Goal: Information Seeking & Learning: Learn about a topic

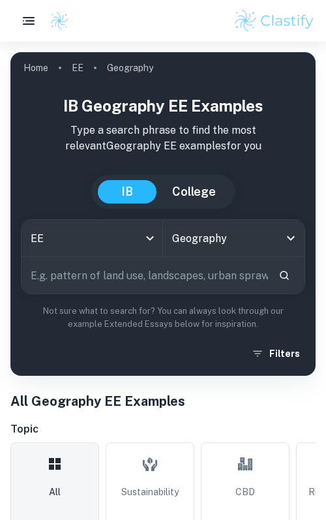
scroll to position [233, 0]
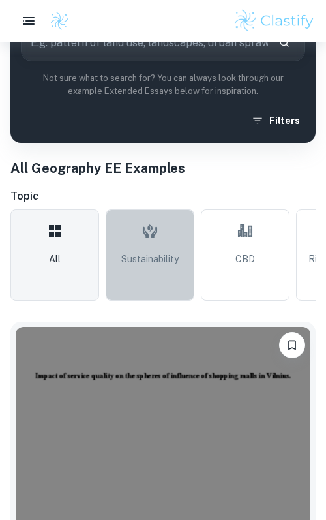
click at [166, 254] on span "Sustainability" at bounding box center [149, 259] width 57 height 14
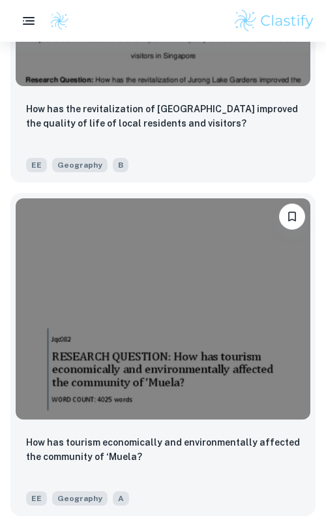
scroll to position [4479, 0]
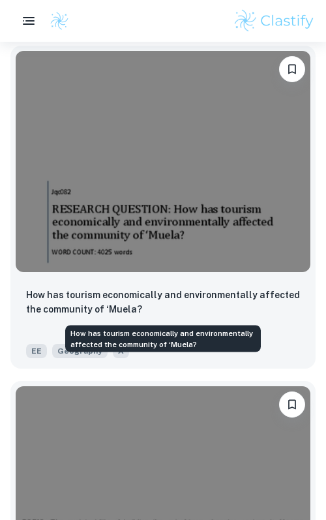
click at [110, 291] on p "How has tourism economically and environmentally affected the community of ‘Mue…" at bounding box center [163, 301] width 274 height 29
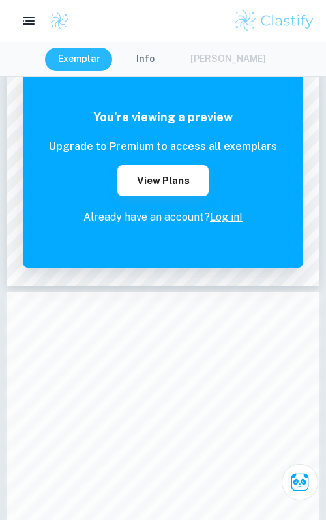
scroll to position [475, 0]
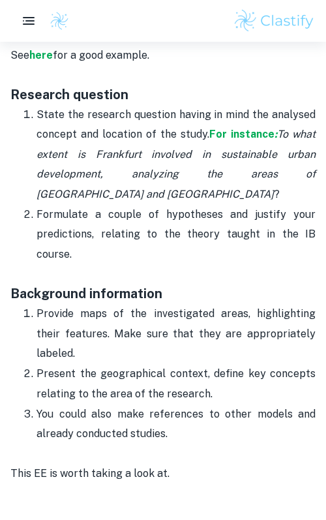
scroll to position [1072, 0]
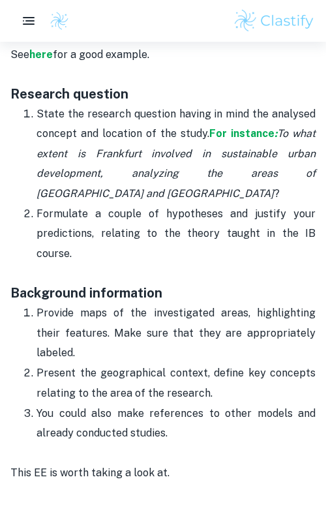
click at [140, 306] on p "Provide maps of the investigated areas, highlighting their features. Make sure …" at bounding box center [176, 332] width 279 height 59
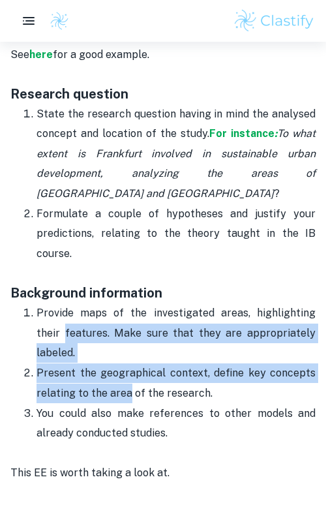
drag, startPoint x: 29, startPoint y: 288, endPoint x: 135, endPoint y: 336, distance: 115.8
click at [135, 336] on ol "Provide maps of the investigated areas, highlighting their features. Make sure …" at bounding box center [162, 372] width 305 height 141
click at [135, 363] on p "Present the geographical context, define key concepts relating to the area of t…" at bounding box center [176, 383] width 279 height 40
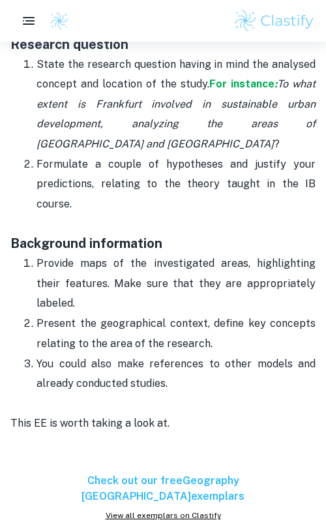
scroll to position [1122, 0]
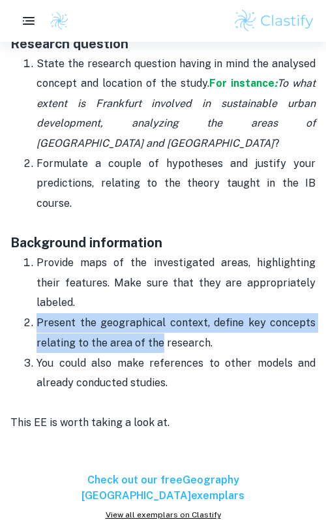
drag, startPoint x: 39, startPoint y: 261, endPoint x: 162, endPoint y: 284, distance: 124.6
click at [162, 313] on p "Present the geographical context, define key concepts relating to the area of t…" at bounding box center [176, 333] width 279 height 40
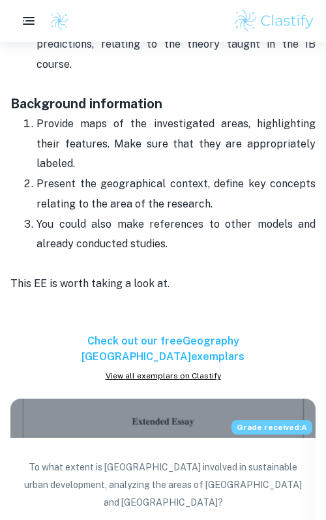
scroll to position [1265, 0]
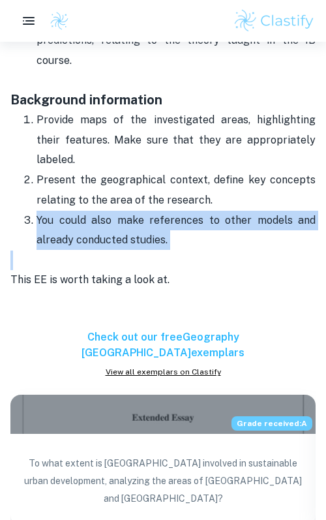
drag, startPoint x: 23, startPoint y: 164, endPoint x: 168, endPoint y: 202, distance: 150.4
click at [168, 250] on p "This EE is worth taking a look at." at bounding box center [162, 290] width 305 height 80
drag, startPoint x: 167, startPoint y: 190, endPoint x: 35, endPoint y: 159, distance: 135.3
click at [37, 210] on li "You could also make references to other models and already conducted studies." at bounding box center [176, 230] width 279 height 40
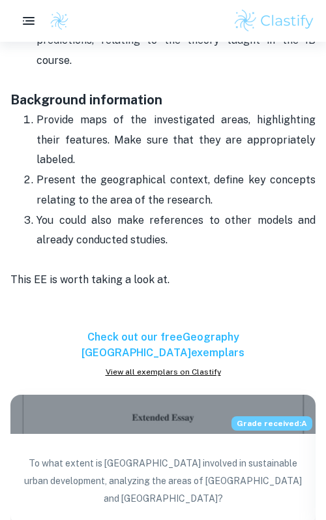
click at [37, 211] on p "You could also make references to other models and already conducted studies." at bounding box center [176, 231] width 279 height 40
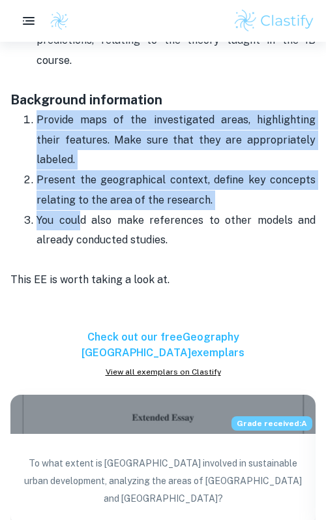
drag, startPoint x: 35, startPoint y: 85, endPoint x: 93, endPoint y: 175, distance: 107.0
click at [93, 175] on ol "Provide maps of the investigated areas, highlighting their features. Make sure …" at bounding box center [162, 180] width 305 height 141
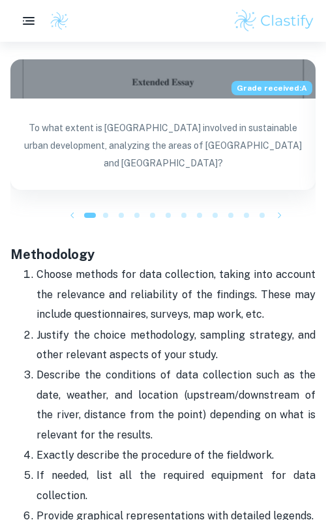
scroll to position [1624, 0]
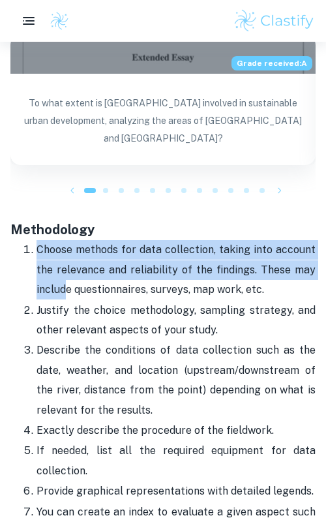
drag, startPoint x: 36, startPoint y: 183, endPoint x: 64, endPoint y: 227, distance: 51.9
click at [64, 239] on li "Choose methods for data collection, taking into account the relevance and relia…" at bounding box center [176, 269] width 279 height 60
click at [64, 240] on p "Choose methods for data collection, taking into account the relevance and relia…" at bounding box center [176, 269] width 279 height 59
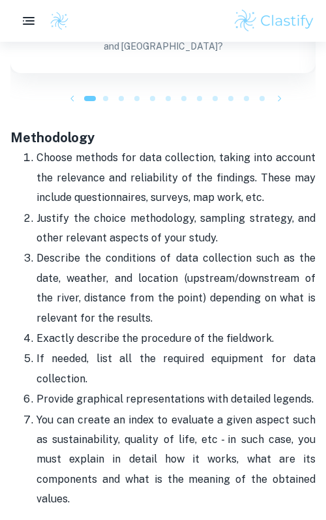
scroll to position [1718, 0]
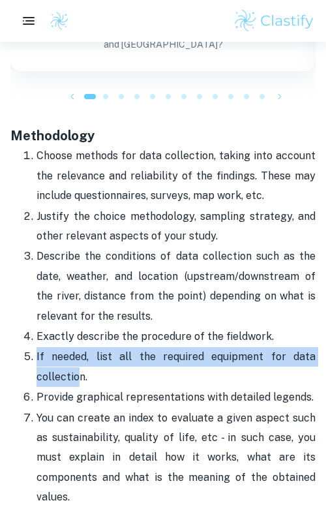
drag, startPoint x: 35, startPoint y: 284, endPoint x: 78, endPoint y: 304, distance: 46.7
click at [79, 346] on li "If needed, list all the required equipment for data collection." at bounding box center [176, 366] width 279 height 40
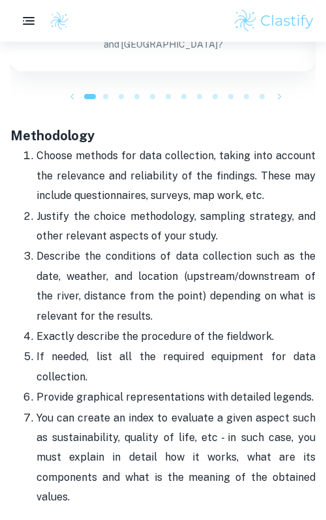
click at [46, 327] on p "Exactly describe the procedure of the fieldwork." at bounding box center [176, 337] width 279 height 20
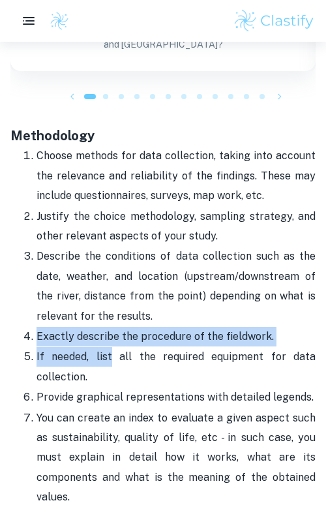
drag, startPoint x: 46, startPoint y: 272, endPoint x: 107, endPoint y: 288, distance: 63.2
click at [108, 289] on ol "Choose methods for data collection, taking into account the relevance and relia…" at bounding box center [162, 325] width 305 height 361
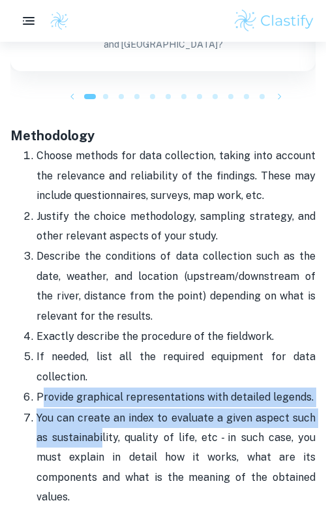
drag, startPoint x: 42, startPoint y: 323, endPoint x: 102, endPoint y: 362, distance: 71.0
click at [102, 363] on ol "Choose methods for data collection, taking into account the relevance and relia…" at bounding box center [162, 325] width 305 height 361
click at [97, 408] on p "You can create an index to evaluate a given aspect such as sustainability, qual…" at bounding box center [176, 457] width 279 height 99
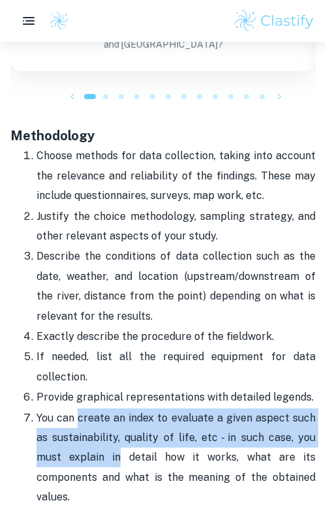
drag, startPoint x: 97, startPoint y: 353, endPoint x: 110, endPoint y: 379, distance: 28.9
click at [110, 408] on p "You can create an index to evaluate a given aspect such as sustainability, qual…" at bounding box center [176, 457] width 279 height 99
click at [119, 408] on p "You can create an index to evaluate a given aspect such as sustainability, qual…" at bounding box center [176, 457] width 279 height 99
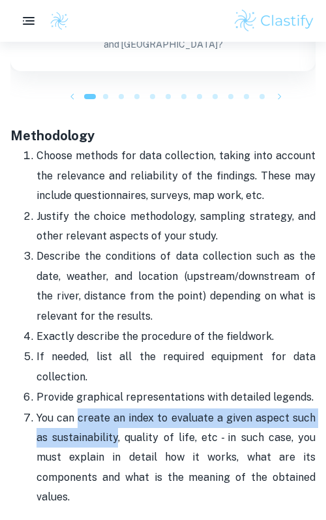
drag, startPoint x: 116, startPoint y: 369, endPoint x: 81, endPoint y: 353, distance: 38.5
click at [81, 408] on p "You can create an index to evaluate a given aspect such as sustainability, qual…" at bounding box center [176, 457] width 279 height 99
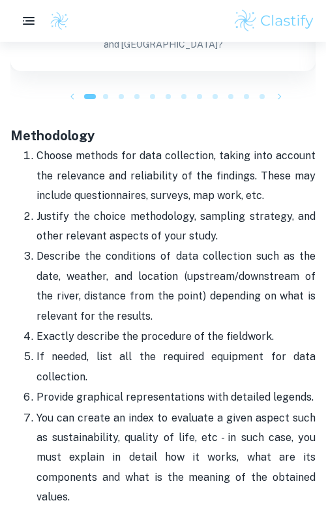
click at [81, 408] on p "You can create an index to evaluate a given aspect such as sustainability, qual…" at bounding box center [176, 457] width 279 height 99
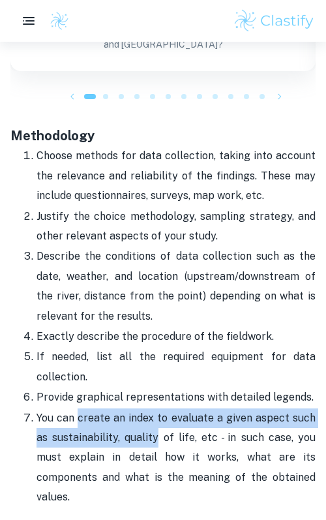
drag, startPoint x: 81, startPoint y: 353, endPoint x: 142, endPoint y: 370, distance: 63.6
click at [143, 408] on p "You can create an index to evaluate a given aspect such as sustainability, qual…" at bounding box center [176, 457] width 279 height 99
click at [142, 408] on p "You can create an index to evaluate a given aspect such as sustainability, qual…" at bounding box center [176, 457] width 279 height 99
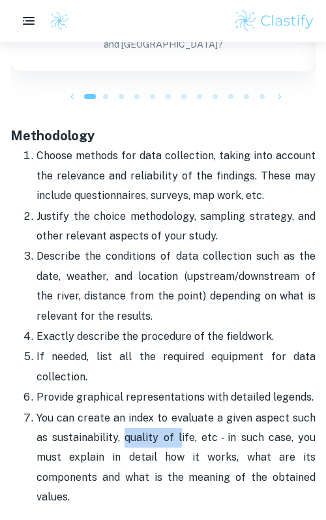
drag, startPoint x: 123, startPoint y: 367, endPoint x: 177, endPoint y: 364, distance: 53.5
click at [177, 408] on p "You can create an index to evaluate a given aspect such as sustainability, qual…" at bounding box center [176, 457] width 279 height 99
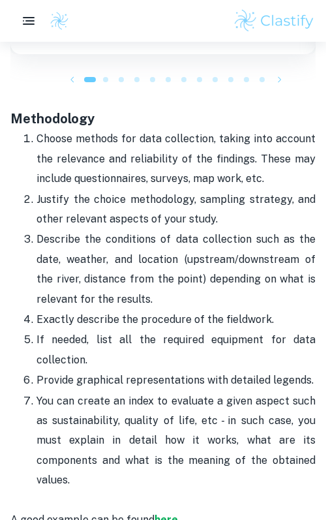
scroll to position [1739, 0]
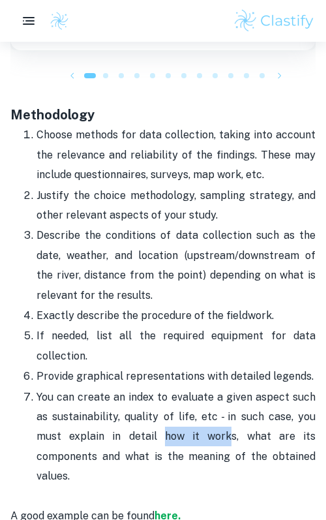
drag, startPoint x: 162, startPoint y: 364, endPoint x: 232, endPoint y: 364, distance: 69.7
click at [232, 387] on p "You can create an index to evaluate a given aspect such as sustainability, qual…" at bounding box center [176, 436] width 279 height 99
click at [231, 387] on p "You can create an index to evaluate a given aspect such as sustainability, qual…" at bounding box center [176, 436] width 279 height 99
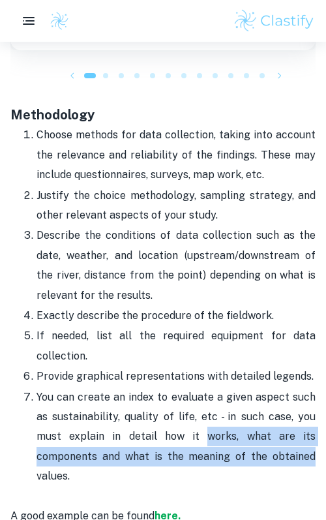
drag, startPoint x: 231, startPoint y: 364, endPoint x: 296, endPoint y: 392, distance: 70.6
click at [295, 392] on p "You can create an index to evaluate a given aspect such as sustainability, qual…" at bounding box center [176, 436] width 279 height 99
click at [296, 392] on p "You can create an index to evaluate a given aspect such as sustainability, qual…" at bounding box center [176, 436] width 279 height 99
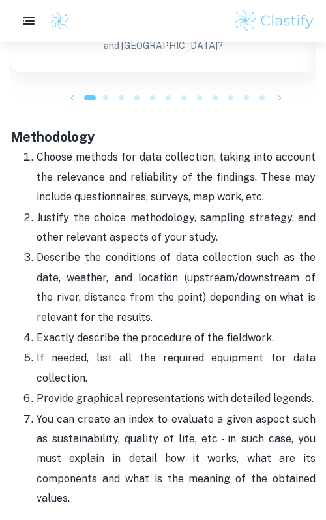
scroll to position [1683, 0]
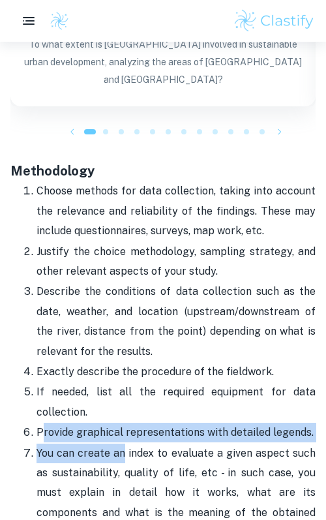
drag, startPoint x: 42, startPoint y: 359, endPoint x: 126, endPoint y: 378, distance: 86.3
click at [126, 378] on ol "Choose methods for data collection, taking into account the relevance and relia…" at bounding box center [162, 361] width 305 height 361
click at [126, 443] on p "You can create an index to evaluate a given aspect such as sustainability, qual…" at bounding box center [176, 492] width 279 height 99
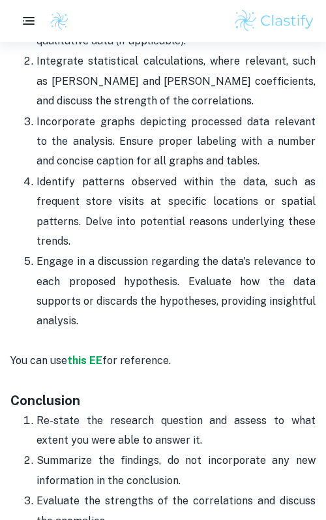
scroll to position [2325, 0]
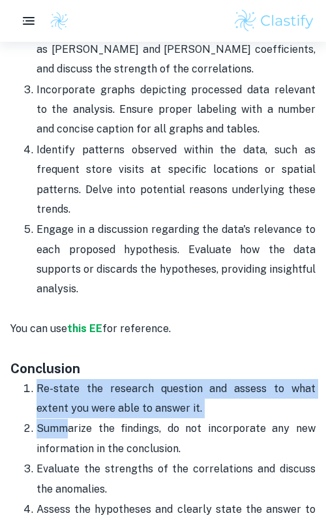
drag, startPoint x: 37, startPoint y: 319, endPoint x: 68, endPoint y: 365, distance: 55.0
click at [68, 378] on ol "Re-state the research question and assess to what extent you were able to answe…" at bounding box center [162, 458] width 305 height 161
click at [68, 418] on p "Summarize the findings, do not incorporate any new information in the conclusio…" at bounding box center [176, 438] width 279 height 40
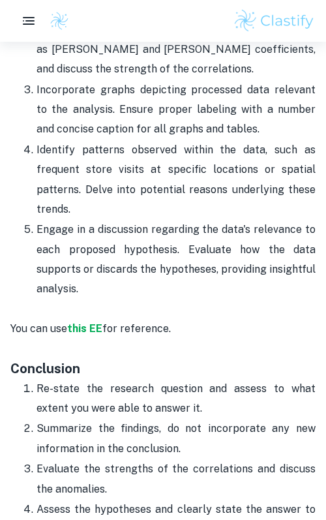
drag, startPoint x: 68, startPoint y: 365, endPoint x: 118, endPoint y: 458, distance: 105.3
click at [118, 458] on ol "Re-state the research question and assess to what extent you were able to answe…" at bounding box center [162, 458] width 305 height 161
click at [118, 499] on p "Assess the hypotheses and clearly state the answer to the investigation." at bounding box center [176, 519] width 279 height 40
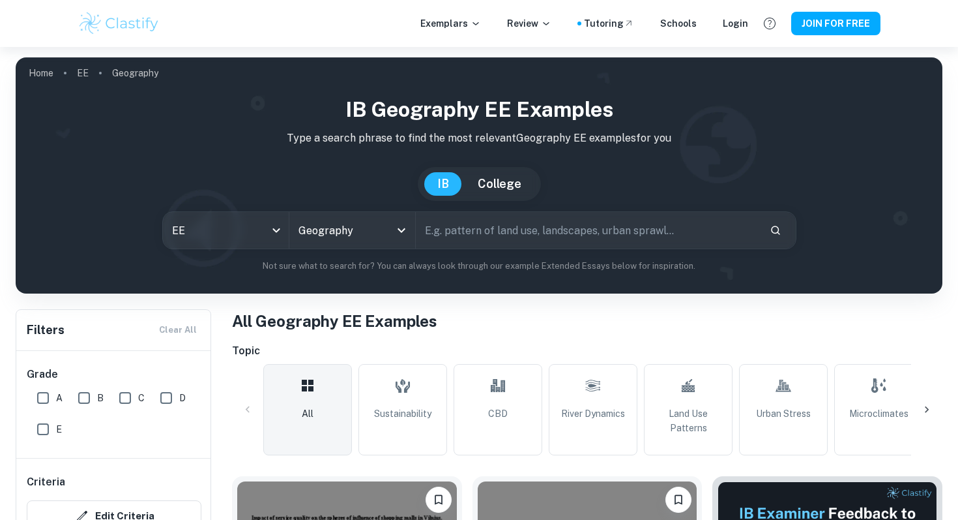
scroll to position [418, 0]
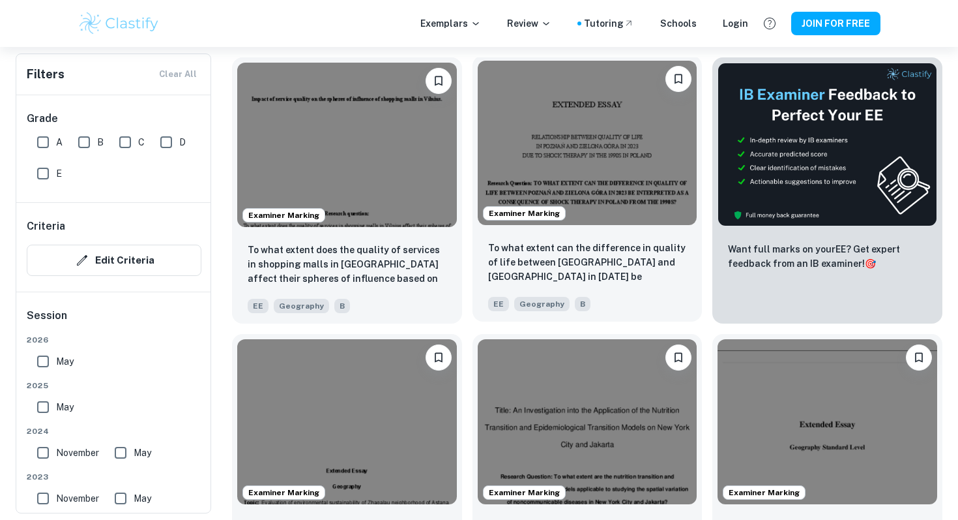
click at [654, 173] on img at bounding box center [588, 143] width 220 height 164
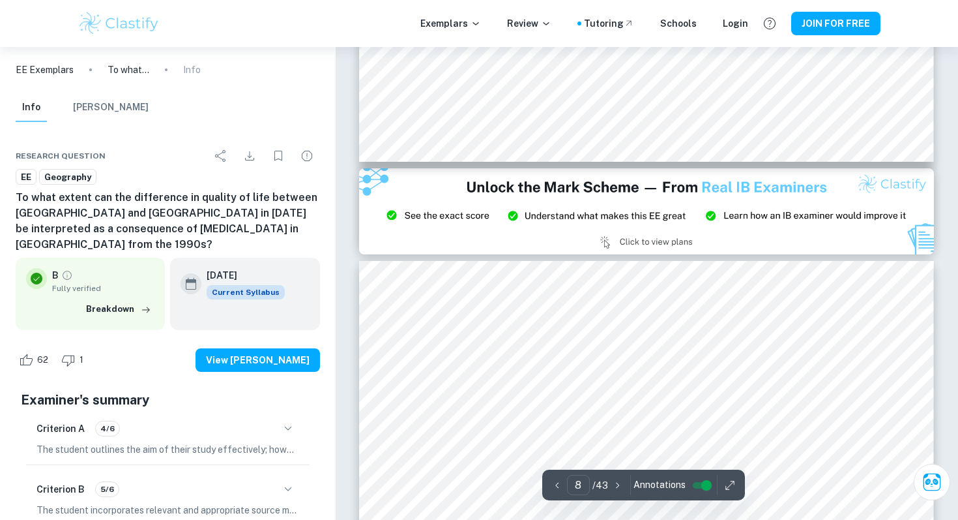
type input "9"
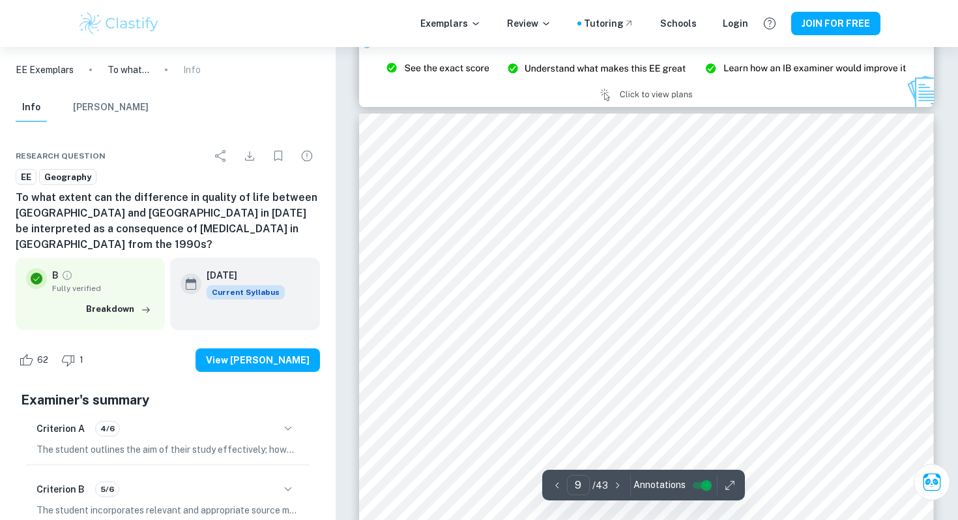
scroll to position [6777, 0]
